Goal: Task Accomplishment & Management: Manage account settings

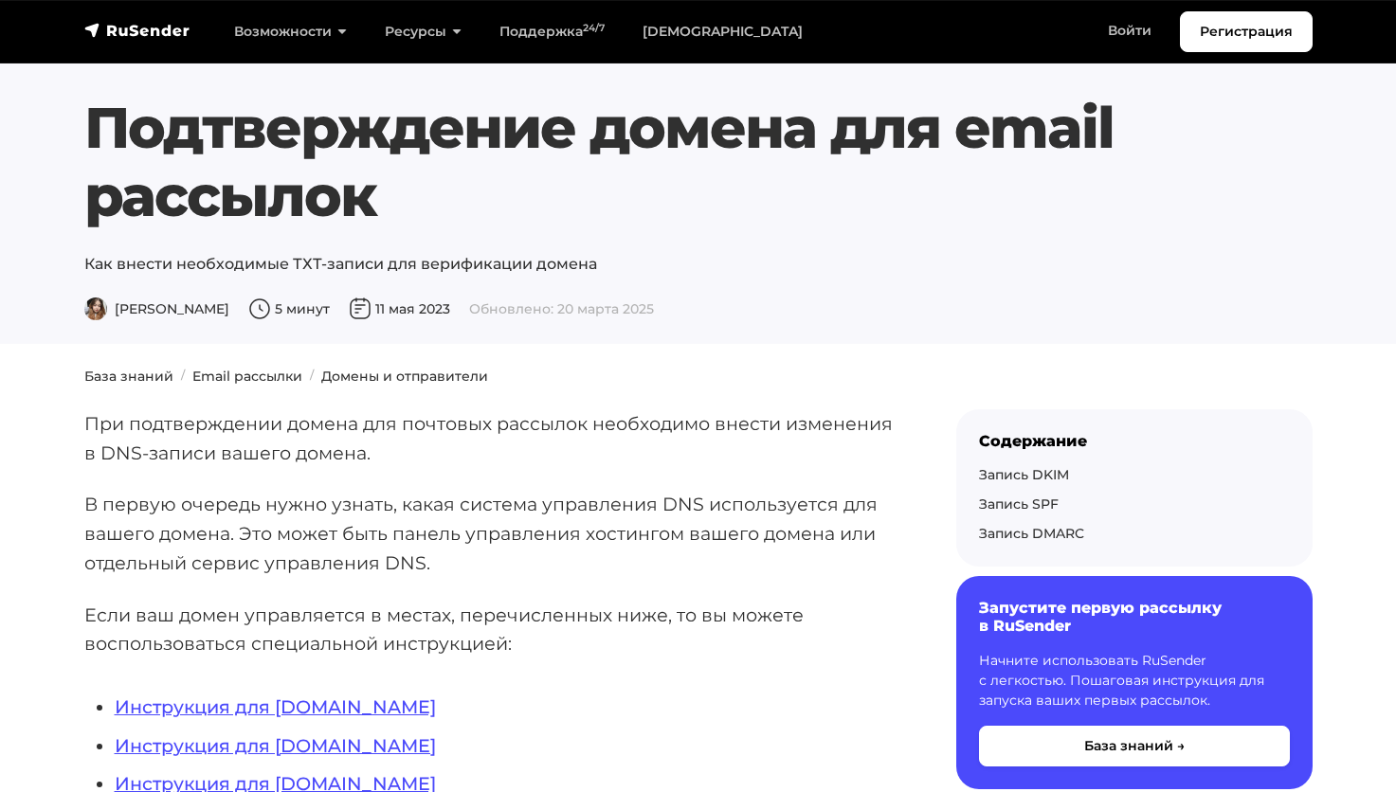
scroll to position [745, 0]
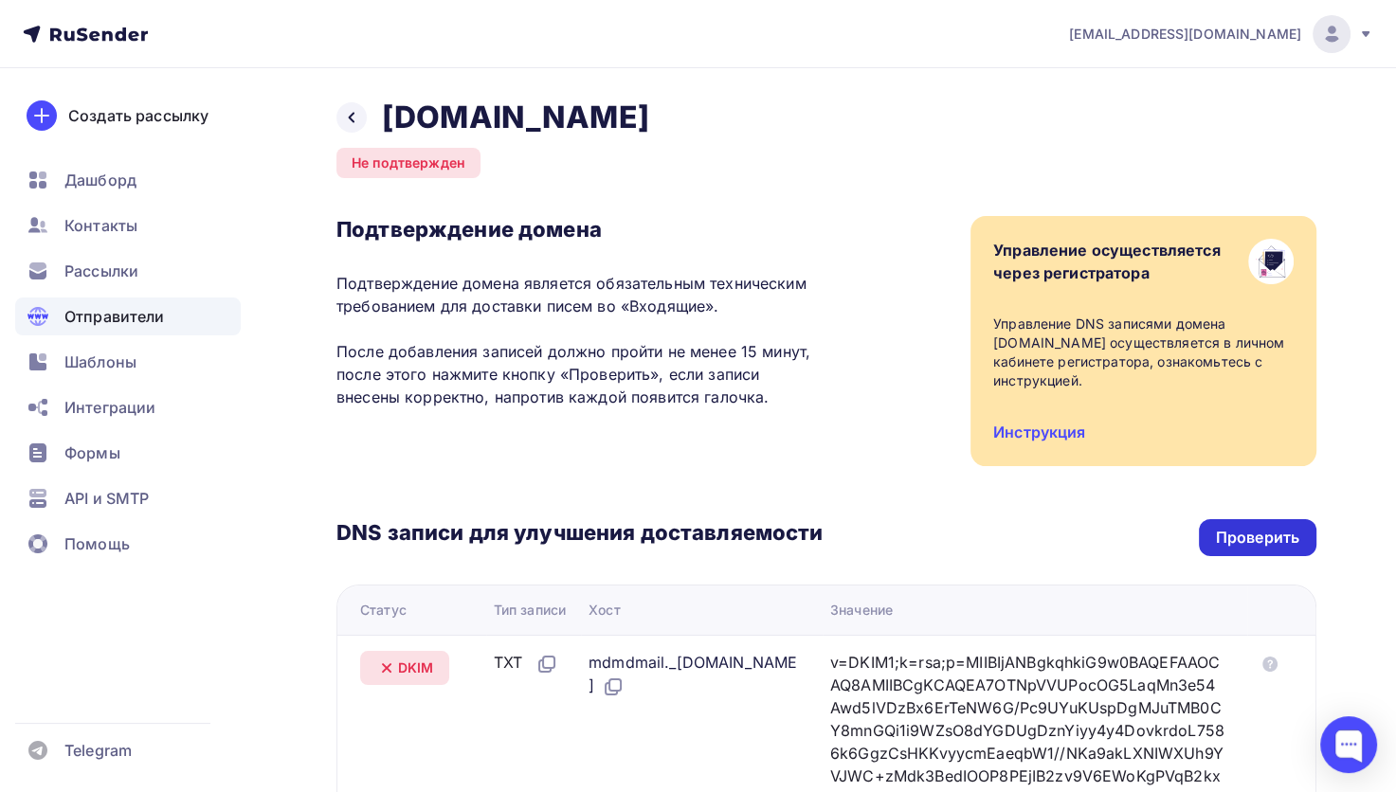
click at [1236, 535] on div "Проверить" at bounding box center [1257, 538] width 83 height 22
